Goal: Check status: Check status

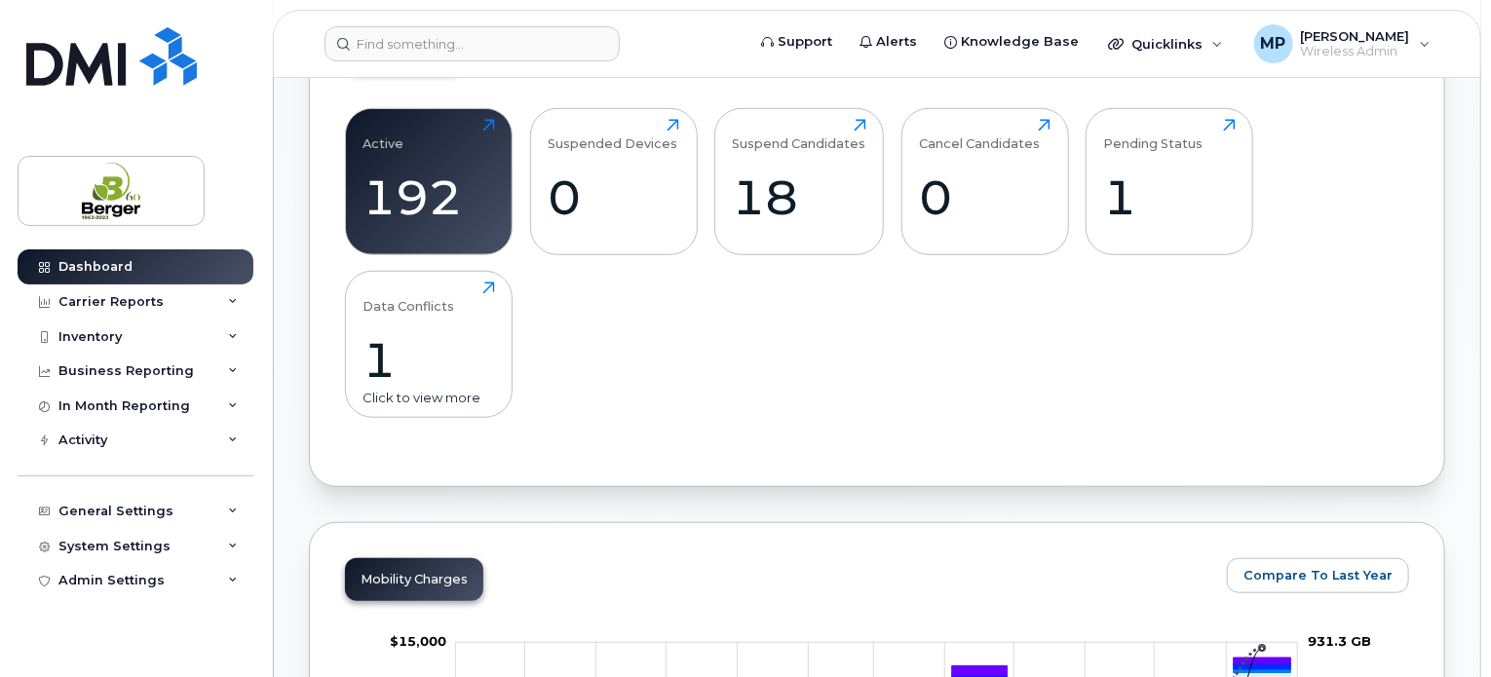
scroll to position [585, 0]
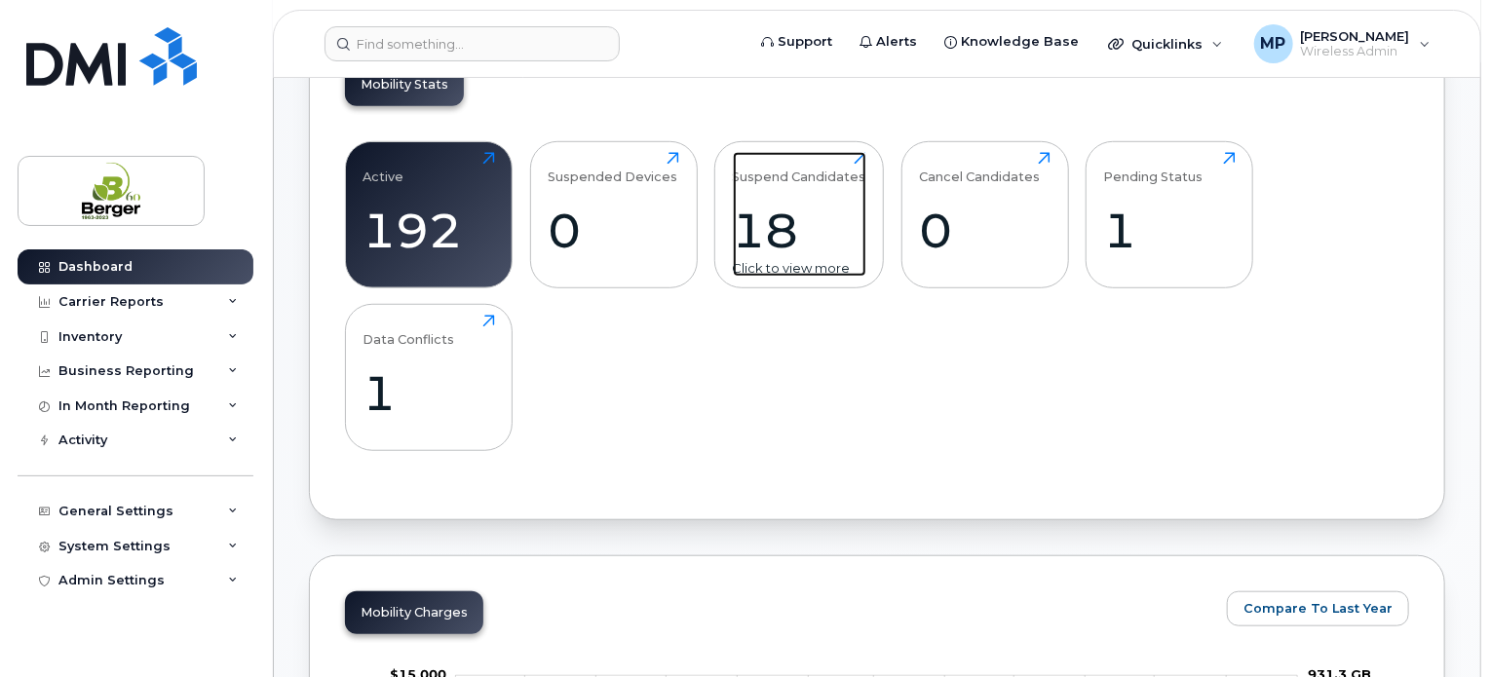
click at [842, 206] on div "18" at bounding box center [799, 230] width 133 height 57
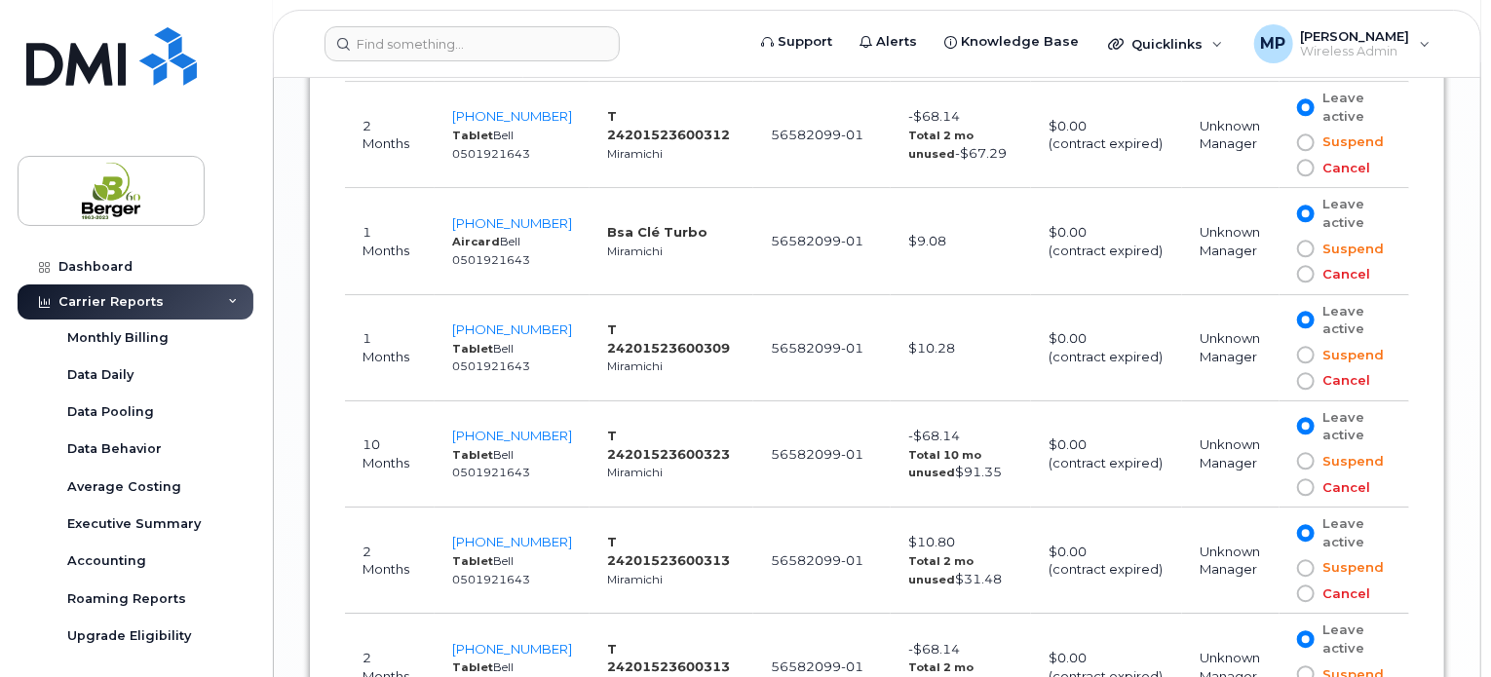
scroll to position [2339, 0]
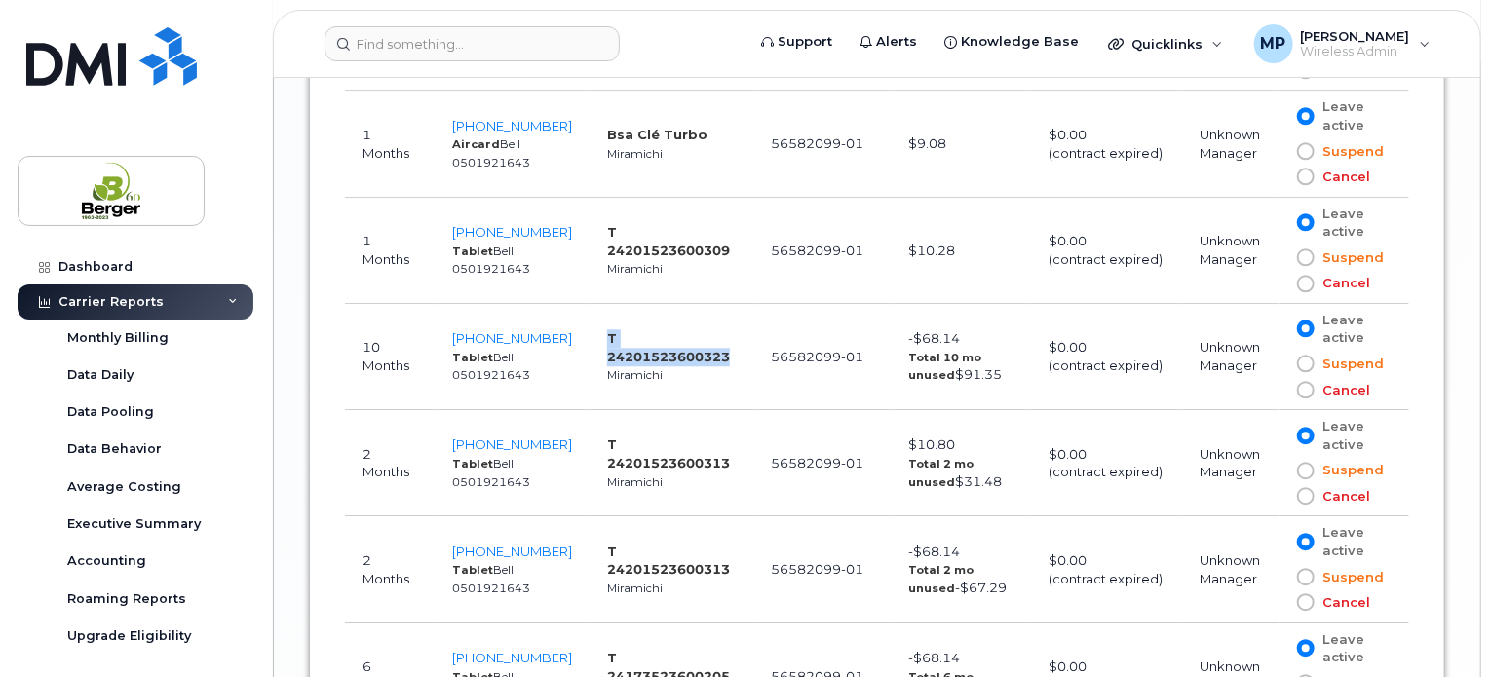
drag, startPoint x: 741, startPoint y: 340, endPoint x: 583, endPoint y: 341, distance: 157.9
click at [590, 341] on td "T 24201523600323 Miramichi" at bounding box center [672, 357] width 164 height 106
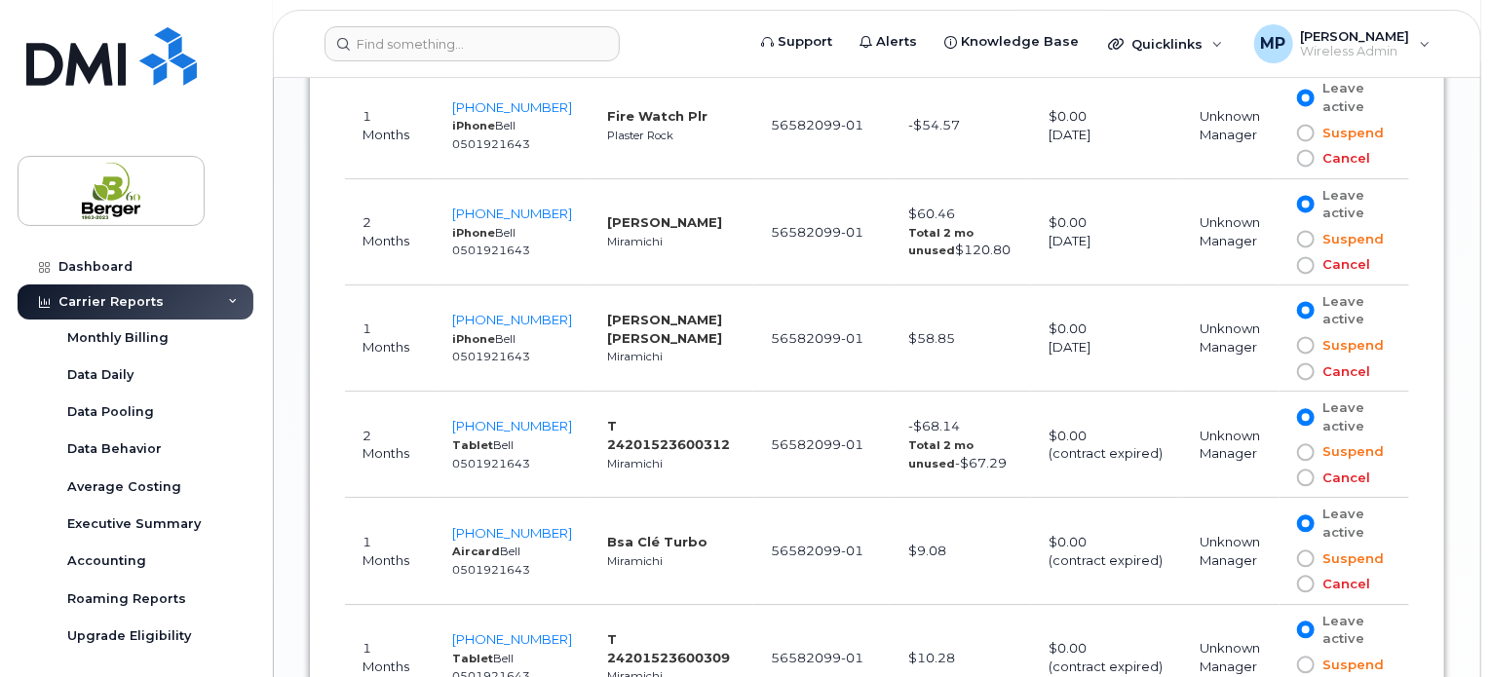
scroll to position [1964, 0]
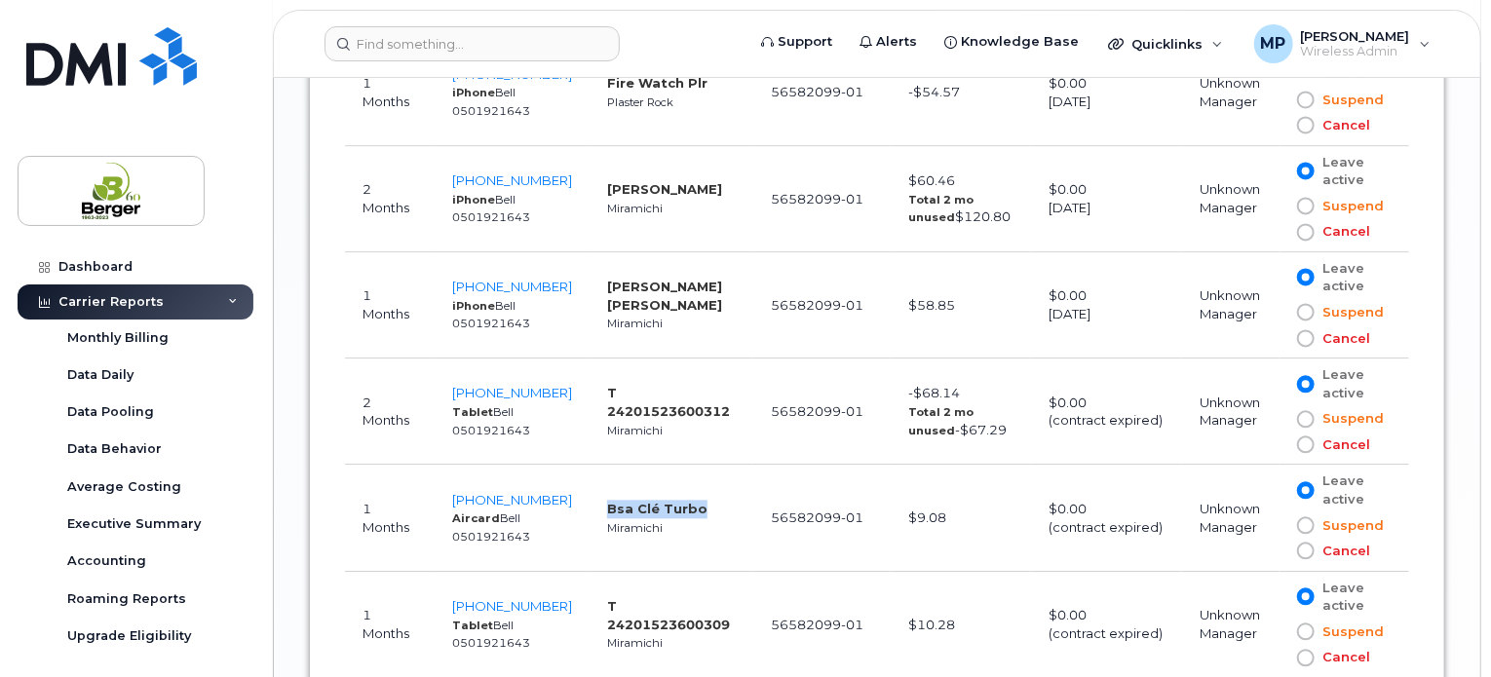
drag, startPoint x: 590, startPoint y: 502, endPoint x: 701, endPoint y: 494, distance: 111.4
click at [701, 494] on td "Bsa Clé Turbo Miramichi" at bounding box center [672, 518] width 164 height 106
click at [684, 521] on td "Bsa Clé Turbo Miramichi" at bounding box center [672, 518] width 164 height 106
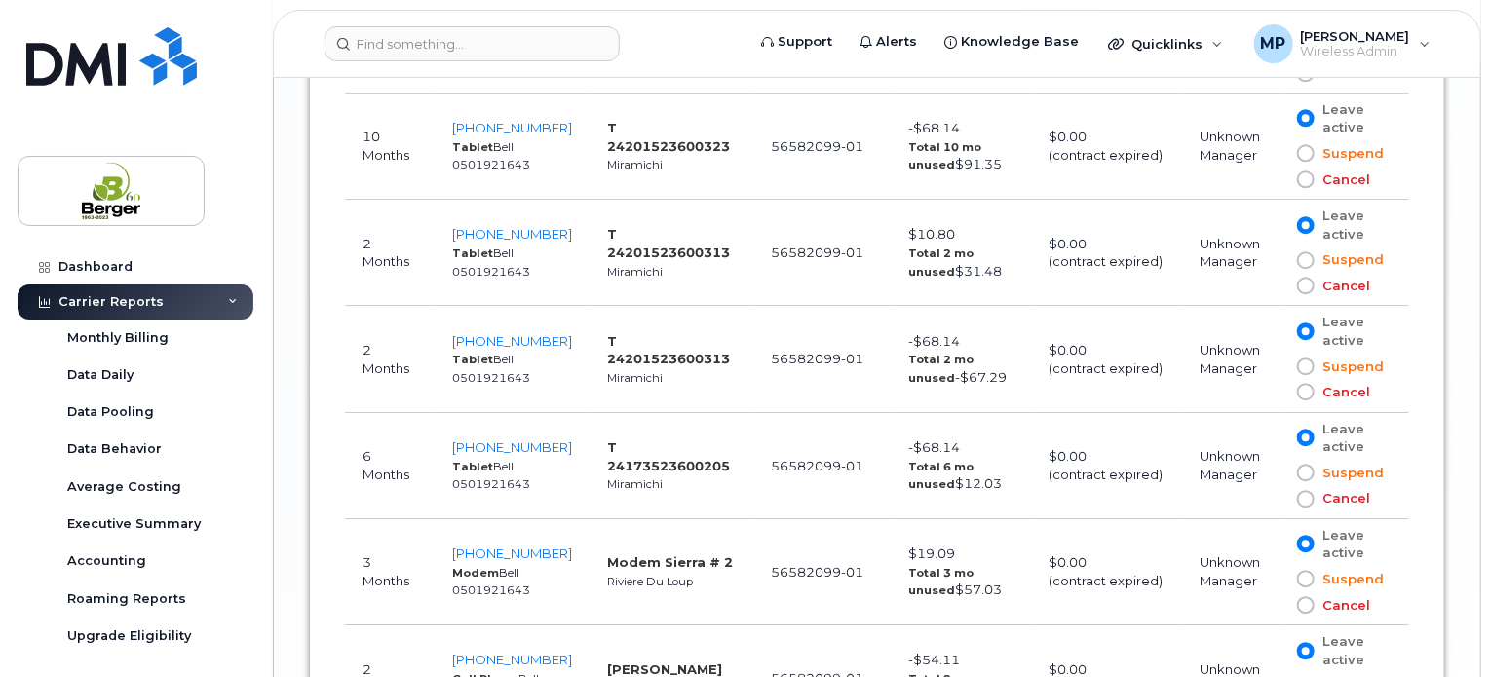
scroll to position [2744, 0]
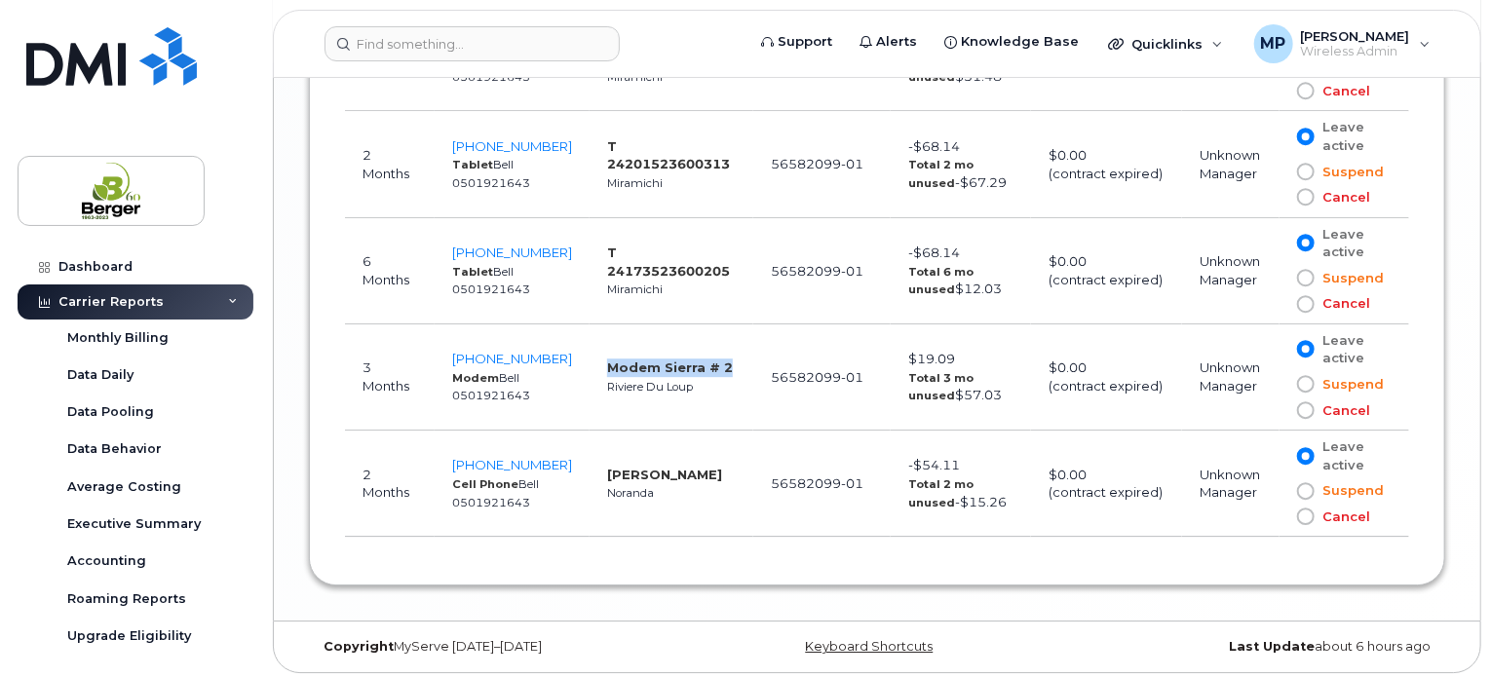
drag, startPoint x: 591, startPoint y: 360, endPoint x: 717, endPoint y: 358, distance: 125.7
click at [717, 358] on td "Modem Sierra # 2 Riviere Du Loup" at bounding box center [672, 377] width 164 height 106
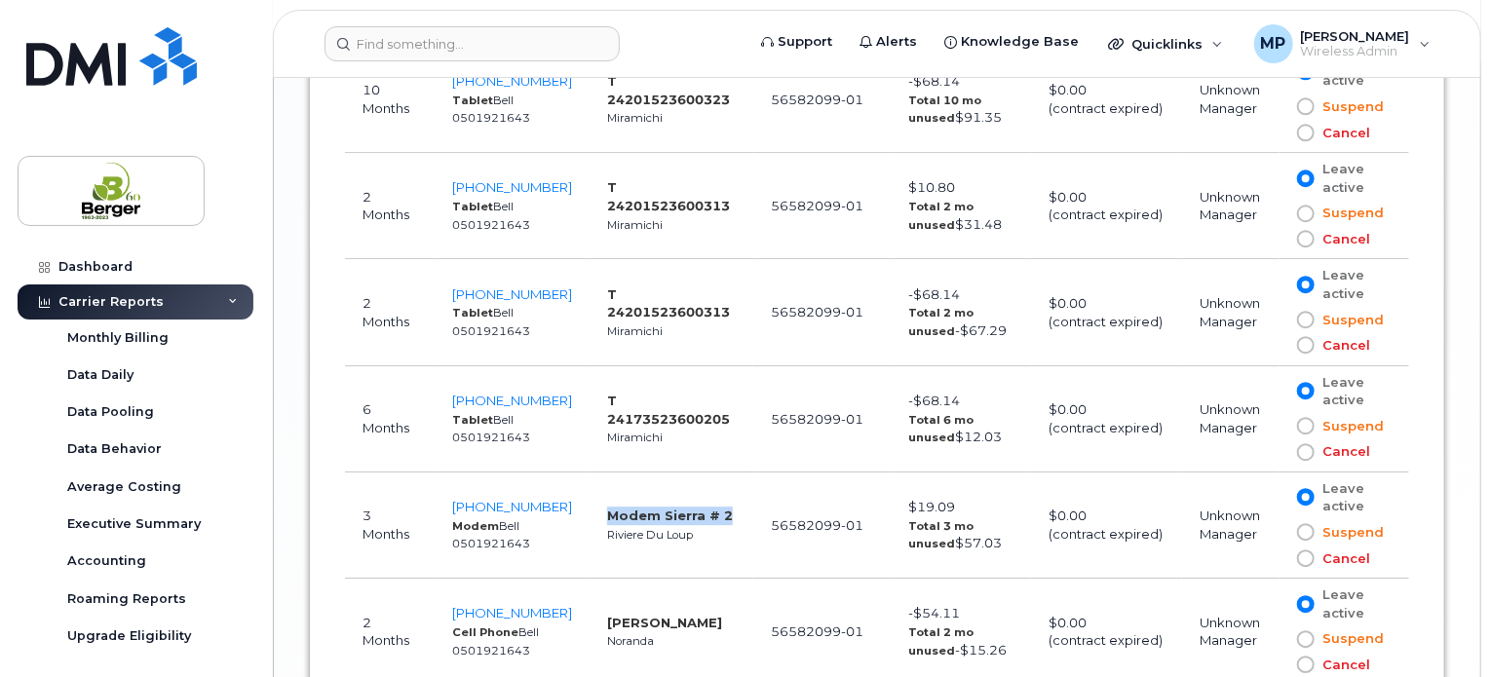
scroll to position [2549, 0]
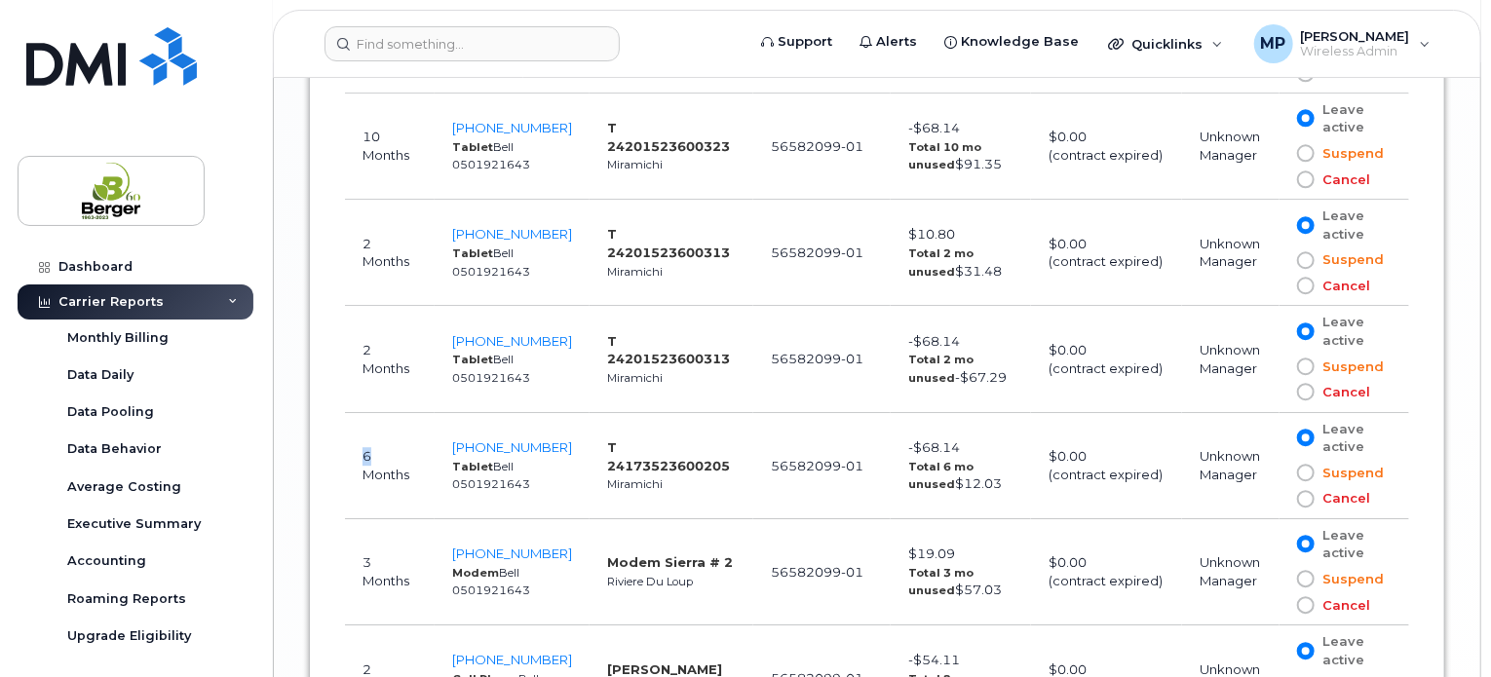
drag, startPoint x: 360, startPoint y: 451, endPoint x: 401, endPoint y: 450, distance: 41.9
click at [401, 450] on td "6 Months" at bounding box center [390, 466] width 90 height 106
drag, startPoint x: 710, startPoint y: 451, endPoint x: 581, endPoint y: 451, distance: 129.6
click at [590, 451] on td "T 24173523600205 Miramichi" at bounding box center [672, 466] width 164 height 106
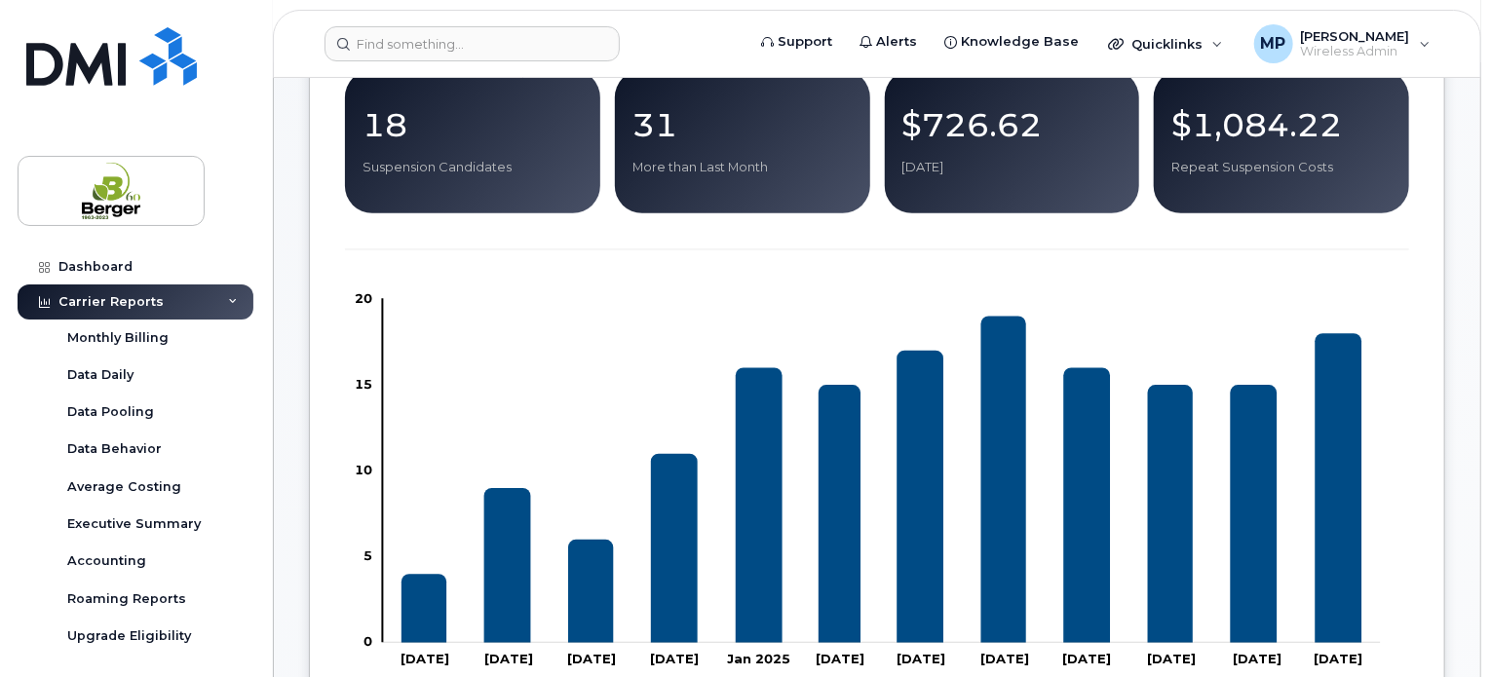
scroll to position [503, 0]
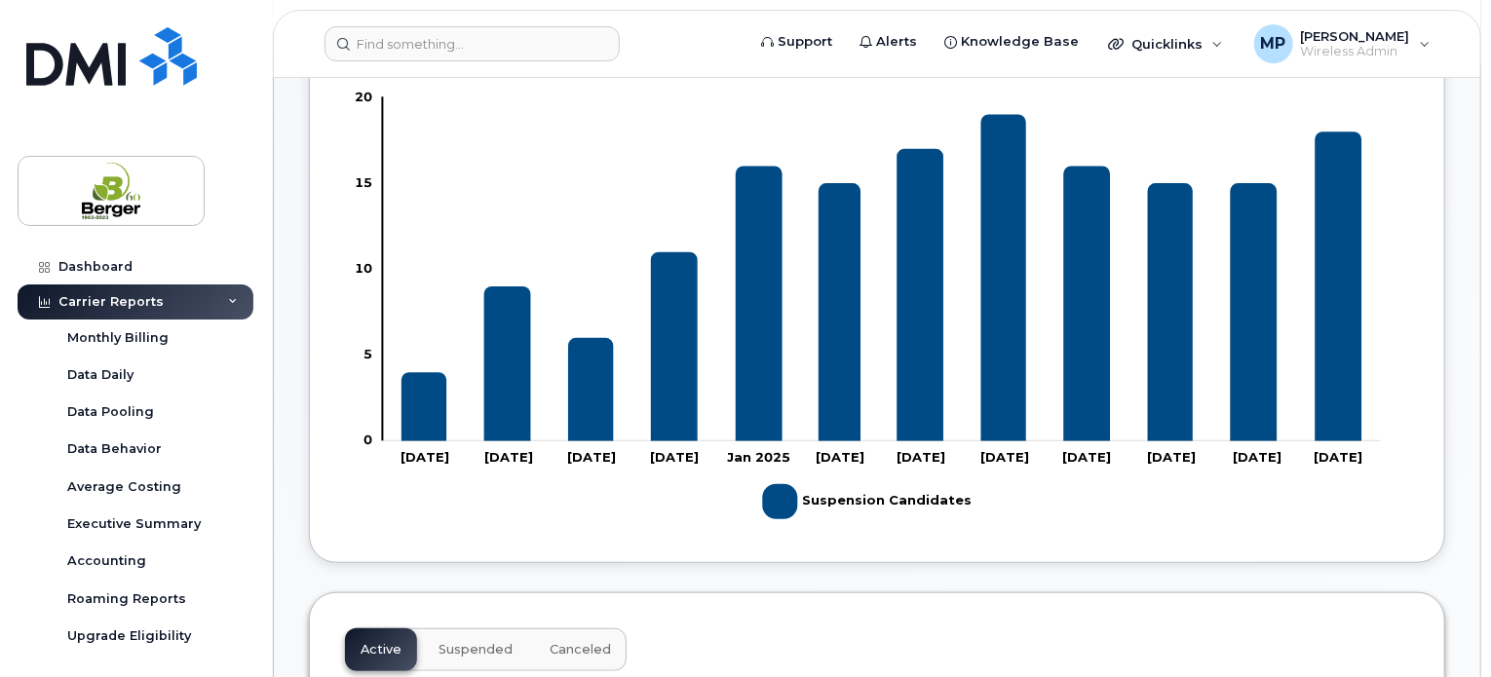
click at [1255, 308] on icon "Suspension Candidates" at bounding box center [1253, 312] width 47 height 258
click at [785, 504] on rect "Legend" at bounding box center [862, 501] width 201 height 51
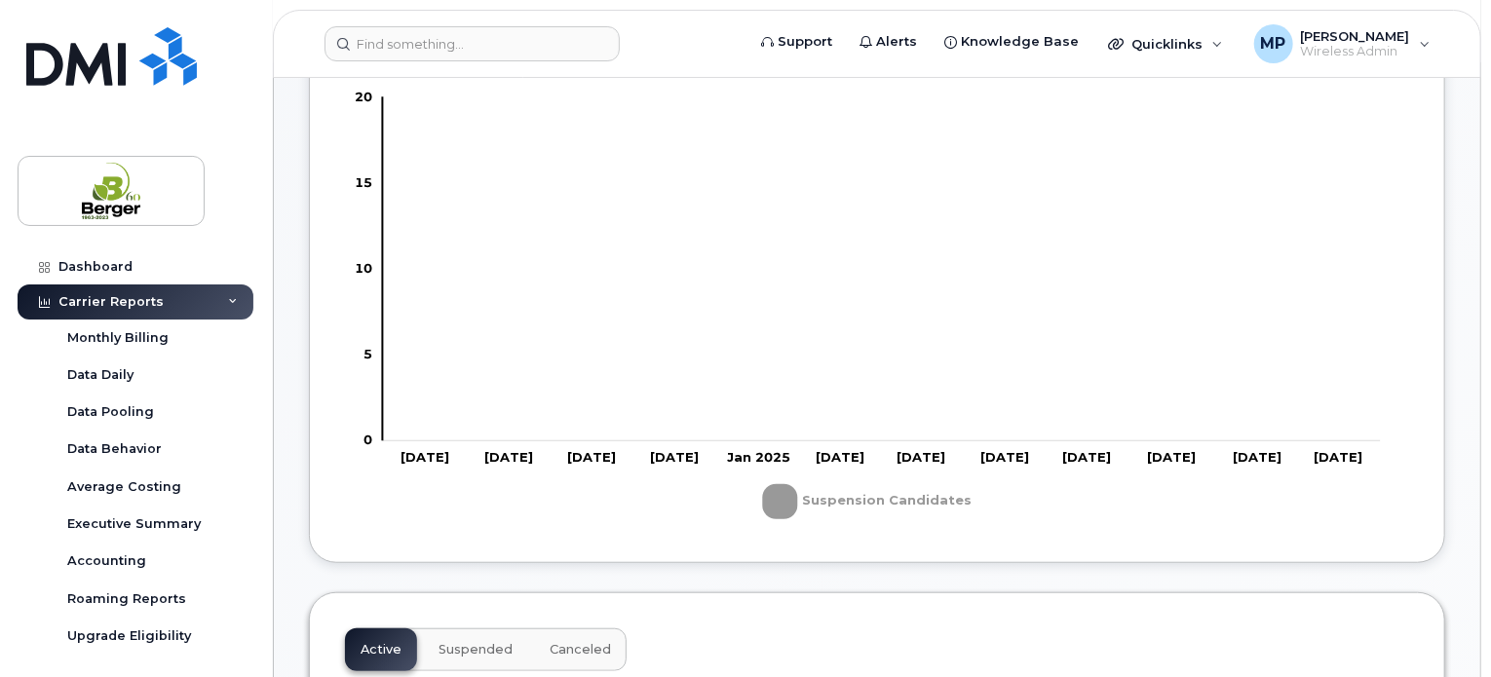
click at [776, 502] on rect "Legend" at bounding box center [862, 501] width 201 height 51
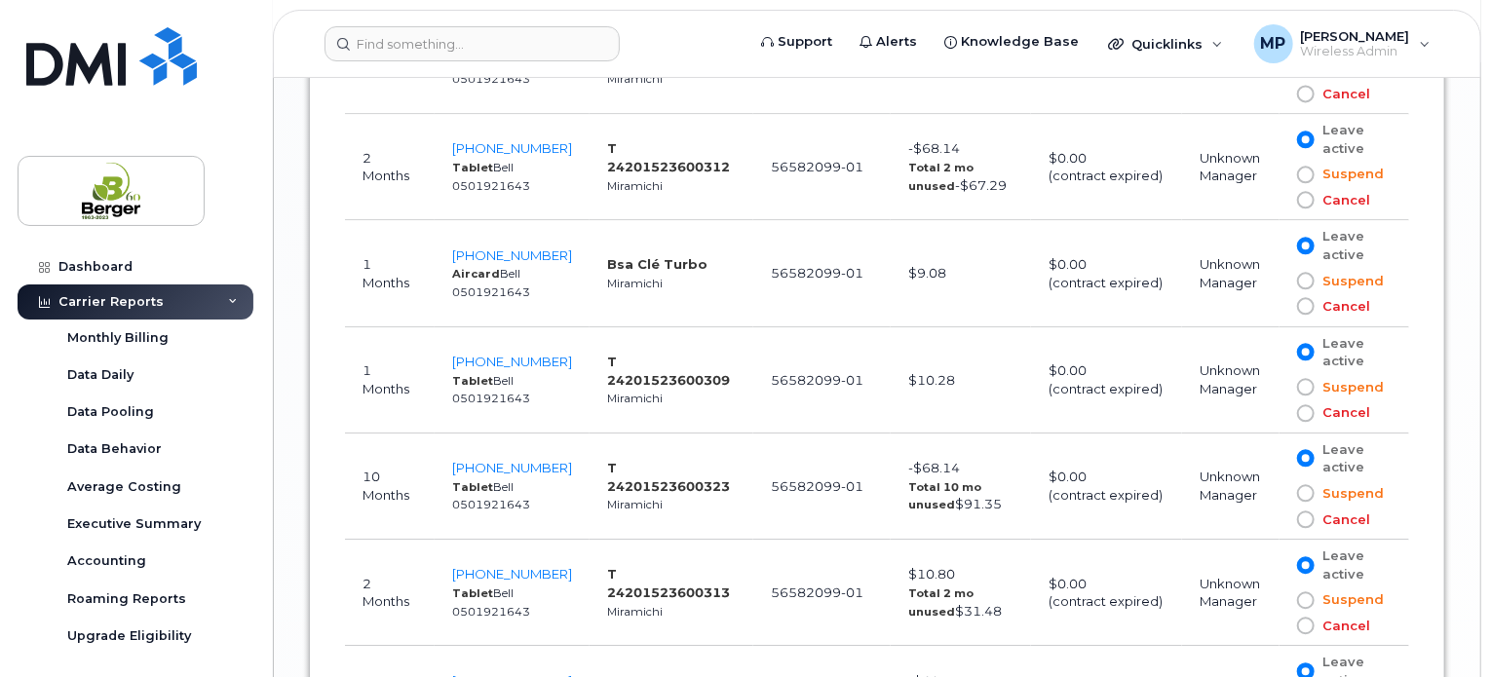
scroll to position [2744, 0]
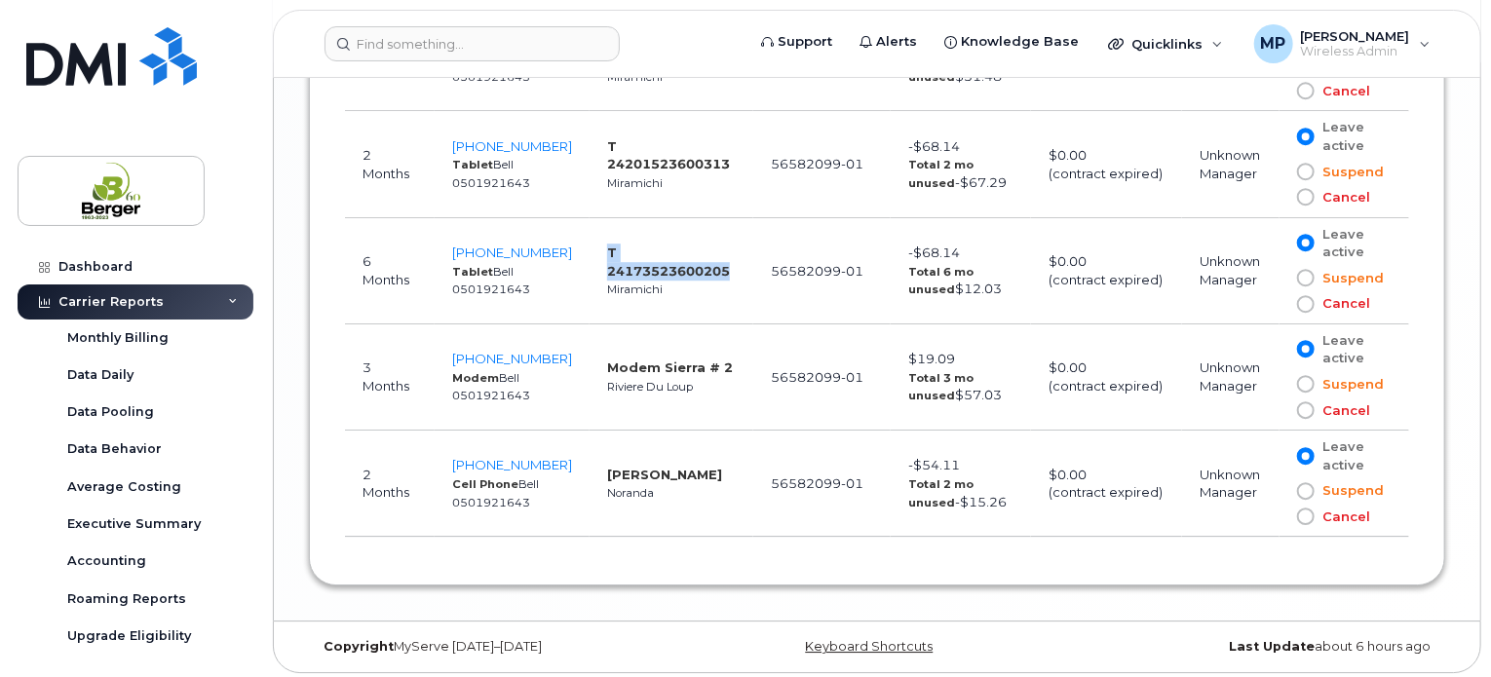
drag, startPoint x: 591, startPoint y: 467, endPoint x: 693, endPoint y: 467, distance: 102.3
click at [693, 467] on td "[PERSON_NAME] [PERSON_NAME]" at bounding box center [672, 484] width 164 height 106
click at [748, 473] on td "[PERSON_NAME] [PERSON_NAME]" at bounding box center [672, 484] width 164 height 106
drag, startPoint x: 862, startPoint y: 478, endPoint x: 771, endPoint y: 476, distance: 91.6
click at [771, 476] on td "56582099-01" at bounding box center [821, 484] width 137 height 106
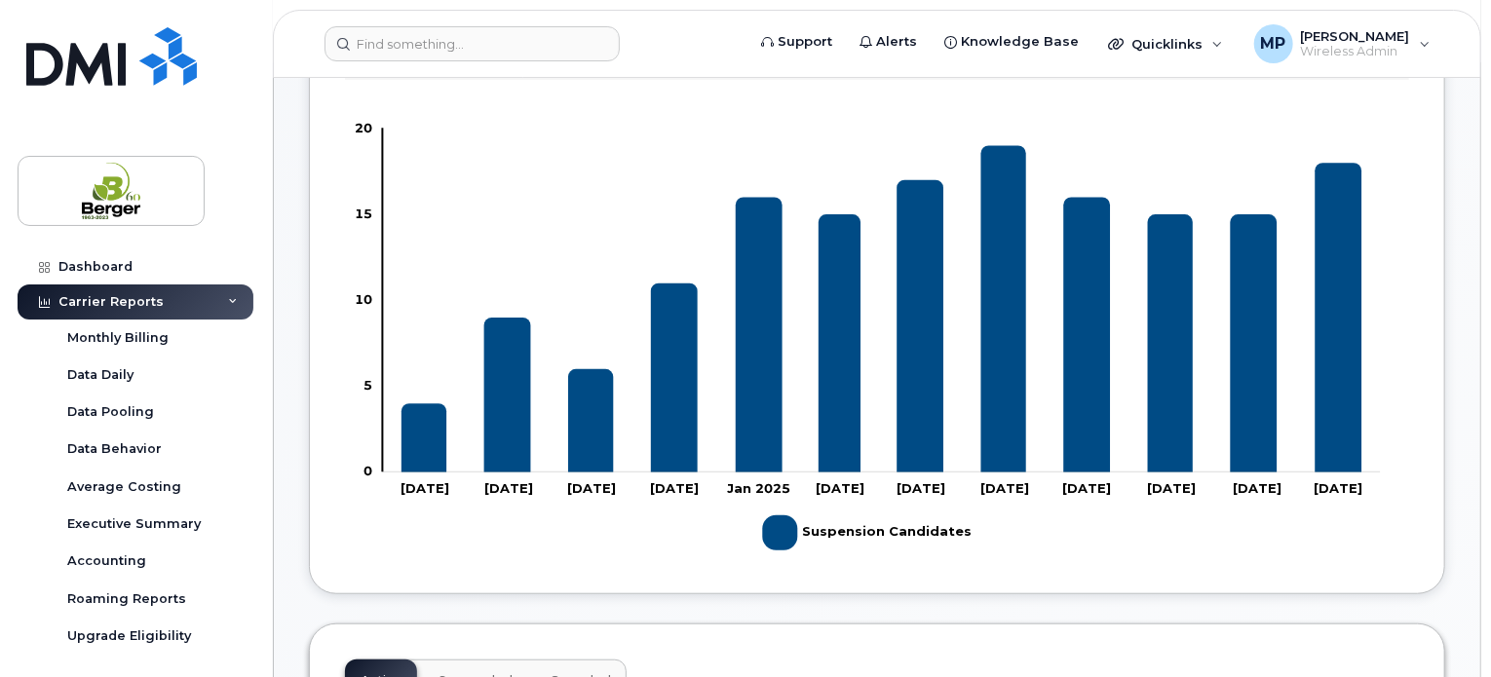
scroll to position [0, 0]
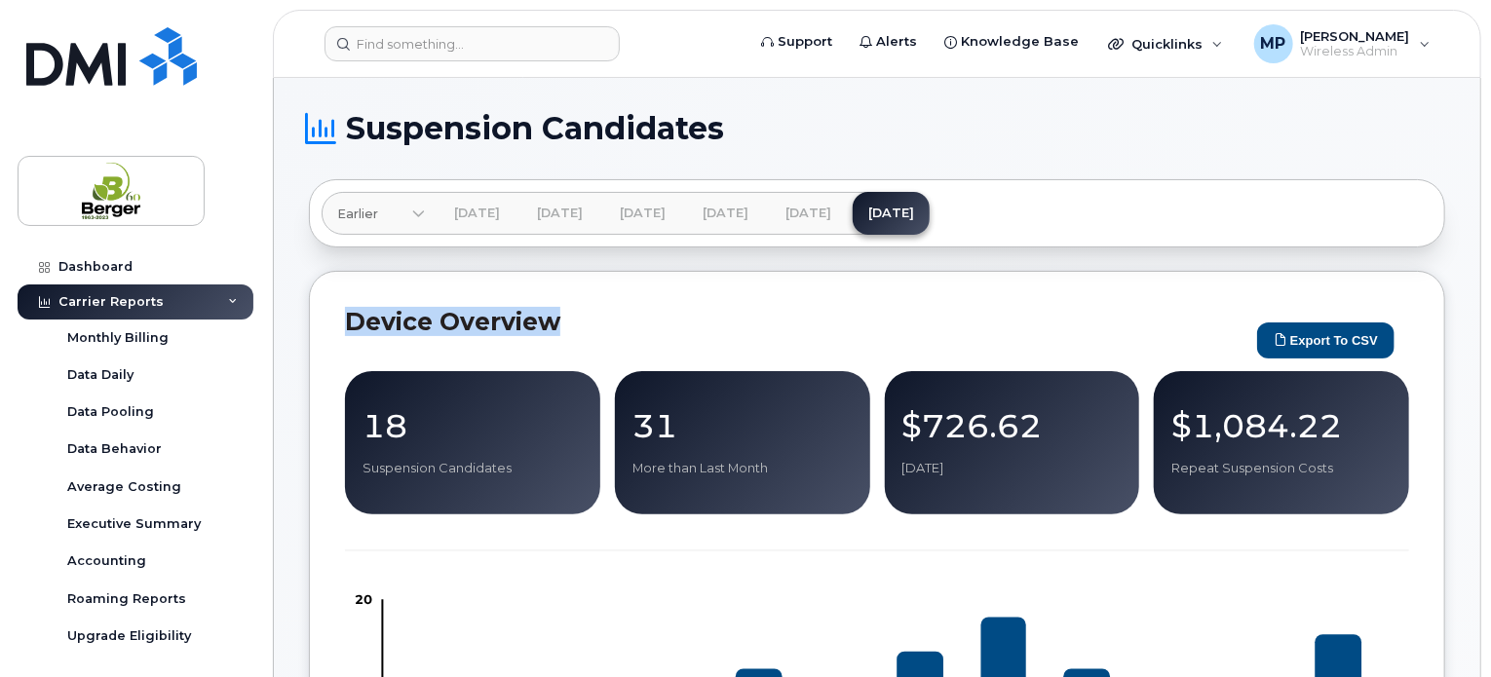
drag, startPoint x: 561, startPoint y: 323, endPoint x: 343, endPoint y: 324, distance: 218.3
click at [343, 324] on div "Device Overview Export to CSV 18 Suspension Candidates 31 More than Last Month …" at bounding box center [877, 668] width 1136 height 795
click at [619, 316] on h2 "Device Overview" at bounding box center [796, 321] width 902 height 29
click at [585, 323] on h2 "Device Overview" at bounding box center [796, 321] width 902 height 29
